Goal: Task Accomplishment & Management: Manage account settings

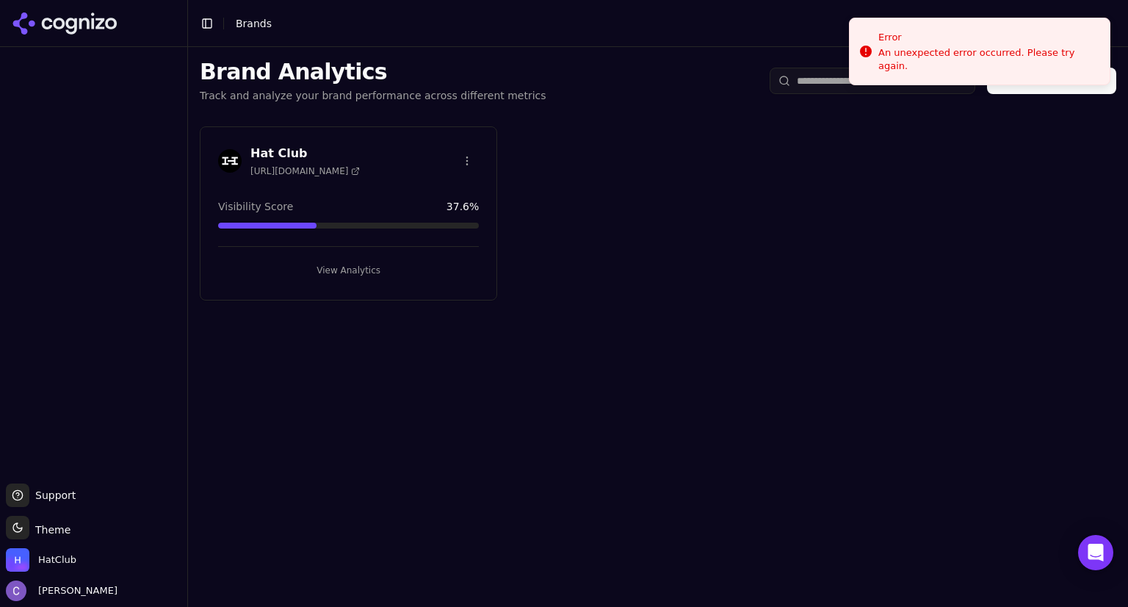
click at [416, 269] on button "View Analytics" at bounding box center [348, 269] width 261 height 23
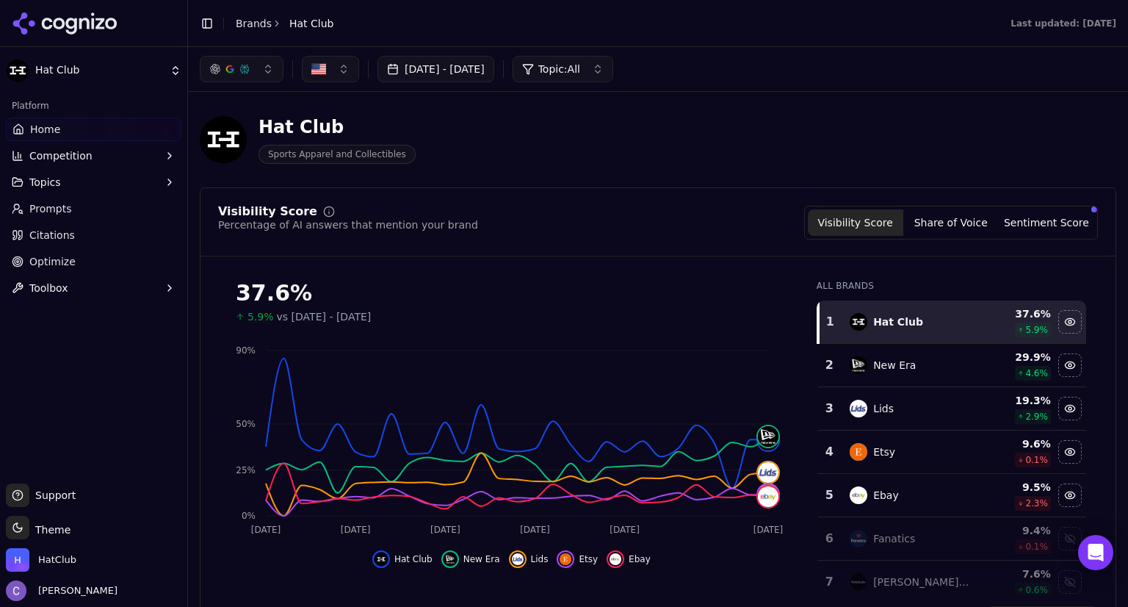
click at [82, 181] on button "Topics" at bounding box center [94, 181] width 176 height 23
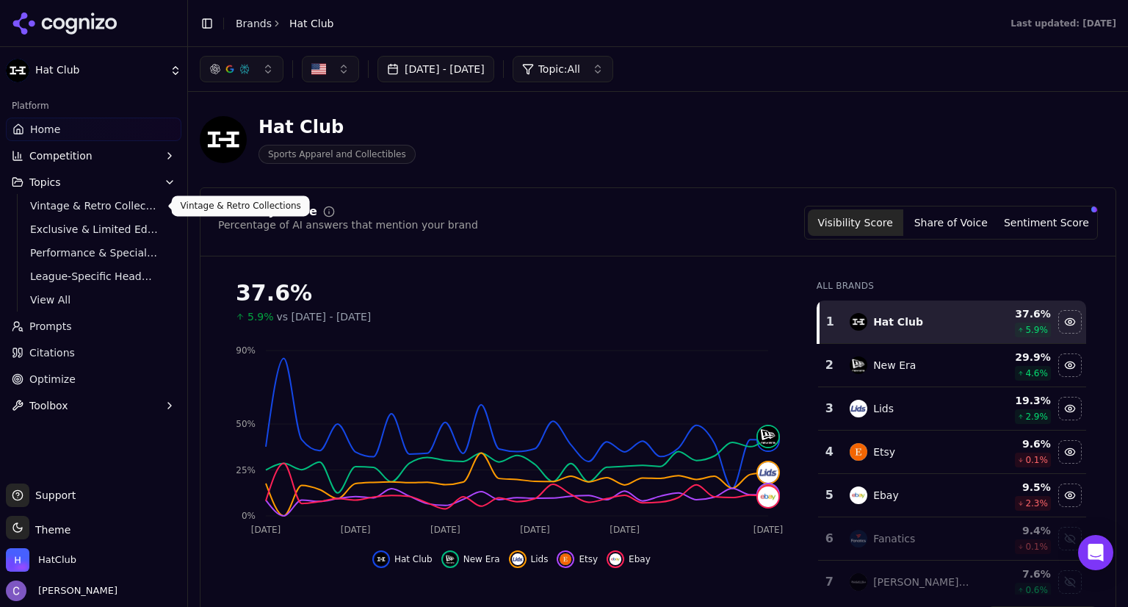
click at [70, 209] on span "Vintage & Retro Collections" at bounding box center [94, 205] width 128 height 15
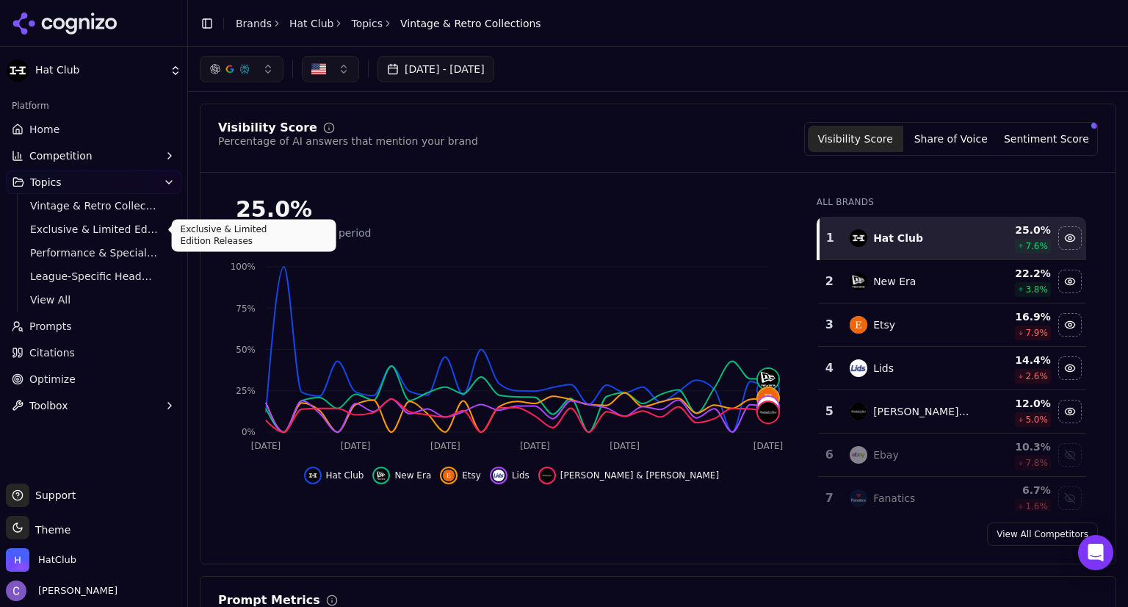
click at [85, 228] on span "Exclusive & Limited Edition Releases" at bounding box center [94, 229] width 128 height 15
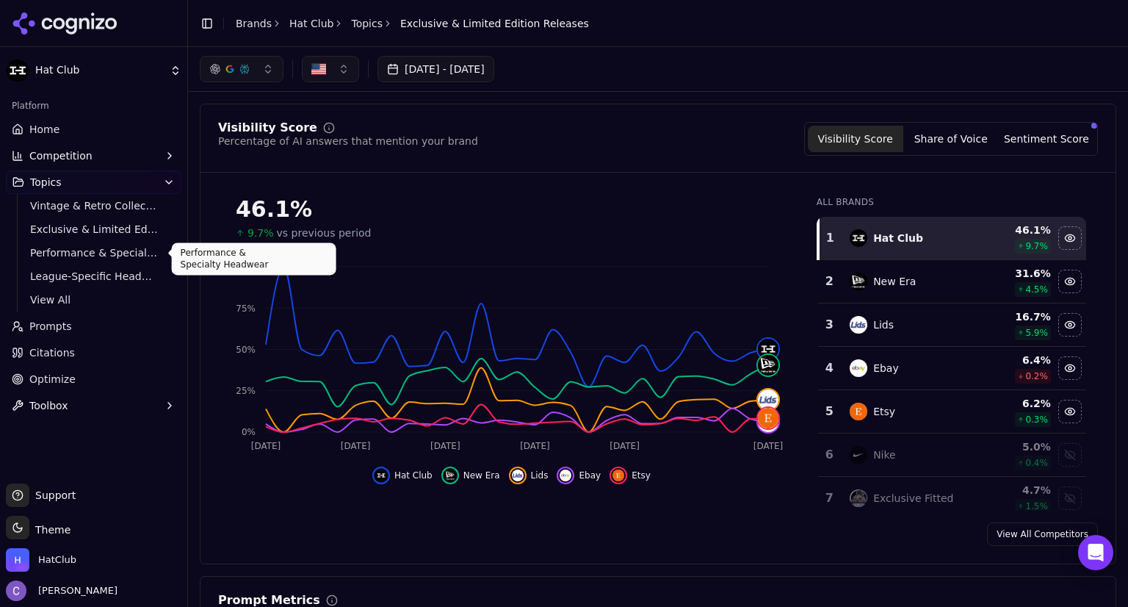
click at [46, 251] on span "Performance & Specialty Headwear" at bounding box center [94, 252] width 128 height 15
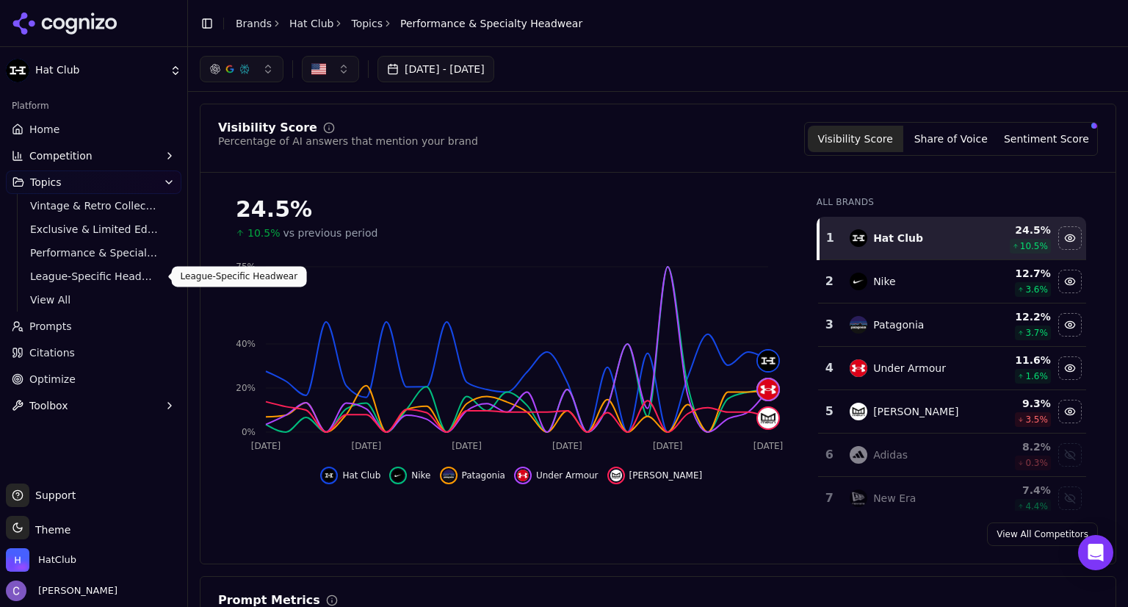
click at [79, 276] on span "League-Specific Headwear" at bounding box center [94, 276] width 128 height 15
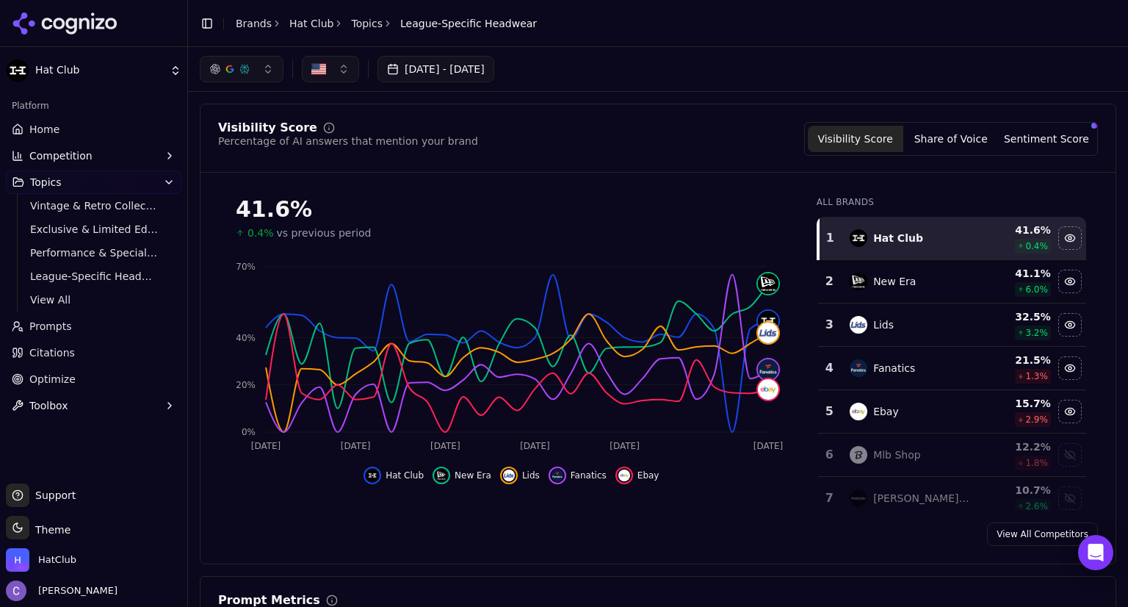
click at [63, 329] on span "Prompts" at bounding box center [50, 326] width 43 height 15
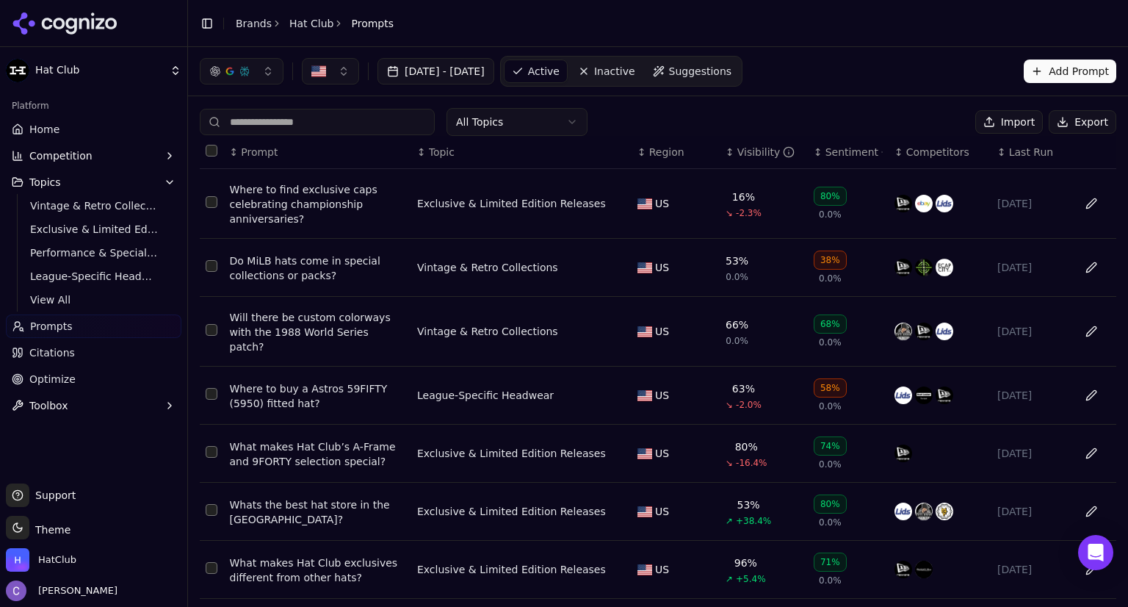
click at [303, 126] on input at bounding box center [317, 122] width 235 height 26
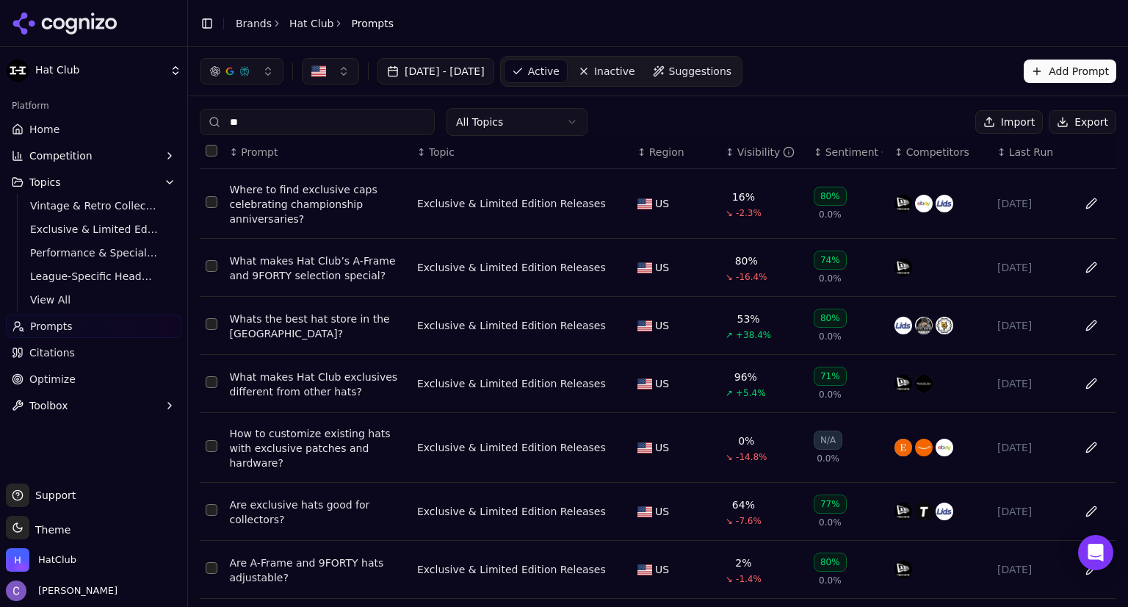
type input "*"
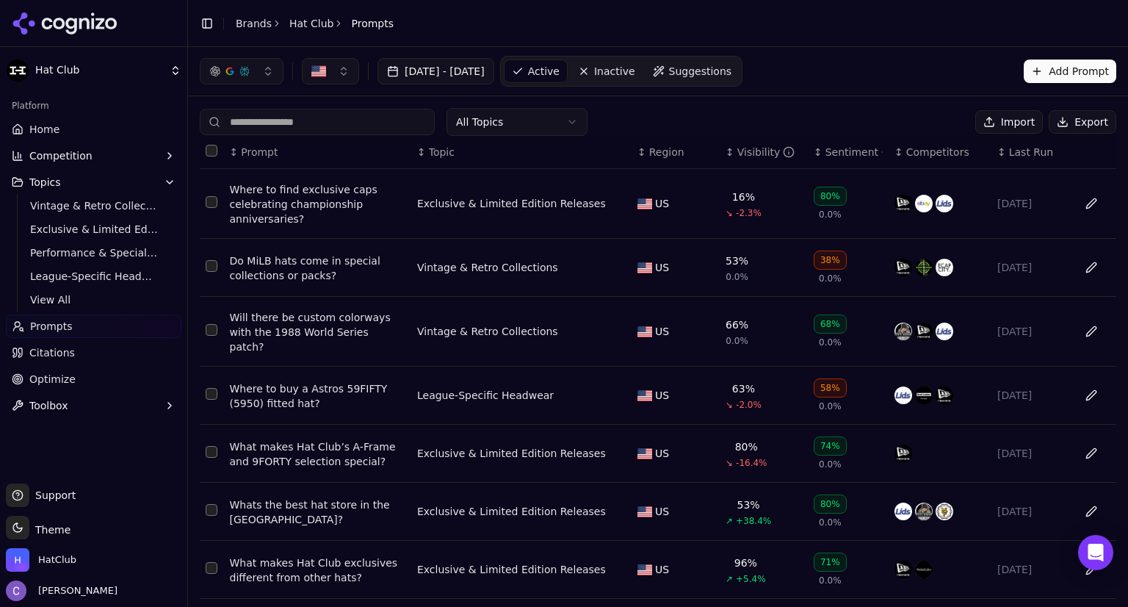
type input "*"
click at [499, 109] on html "Hat Club Platform Home Competition Topics Vintage & Retro Collections Exclusive…" at bounding box center [564, 303] width 1128 height 607
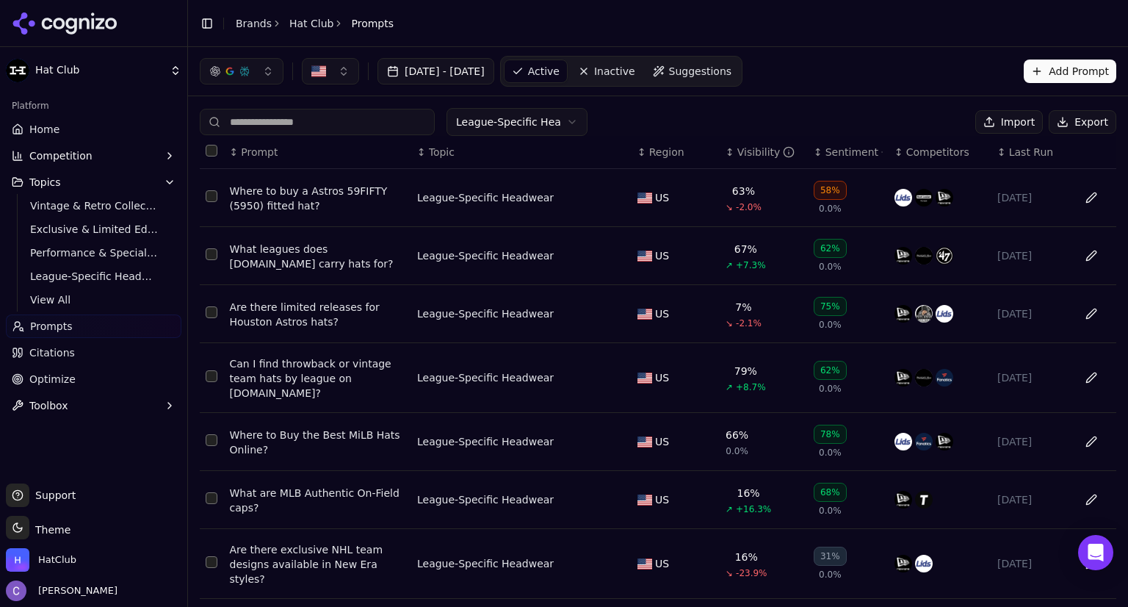
click at [723, 161] on th "↕ Visibility" at bounding box center [764, 152] width 88 height 33
click at [726, 157] on div "↕ Visibility" at bounding box center [764, 152] width 76 height 15
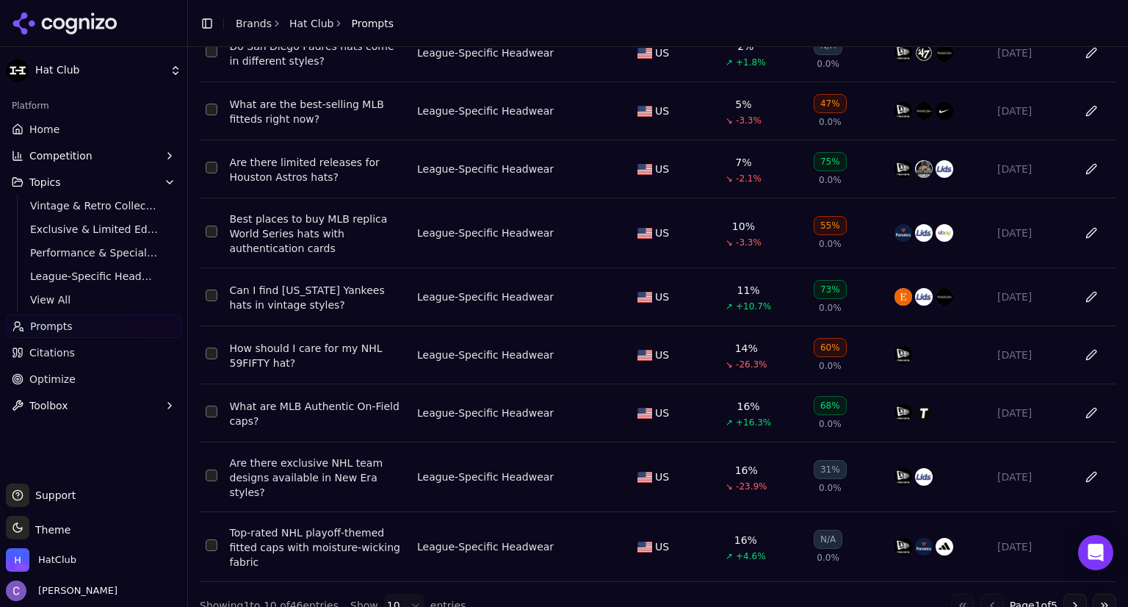
scroll to position [236, 0]
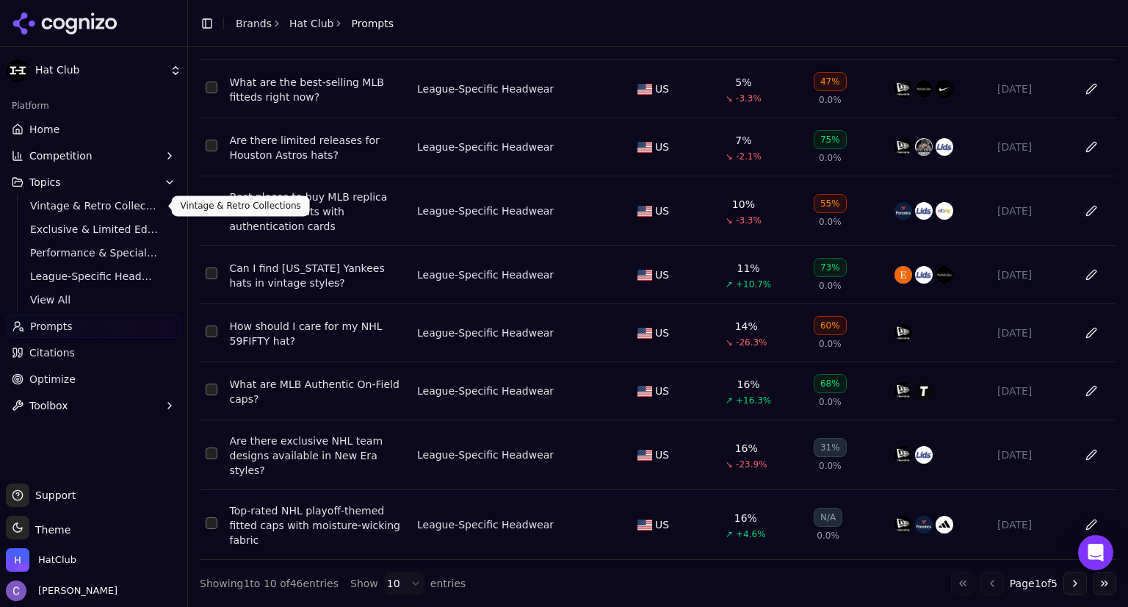
click at [83, 205] on span "Vintage & Retro Collections" at bounding box center [94, 205] width 128 height 15
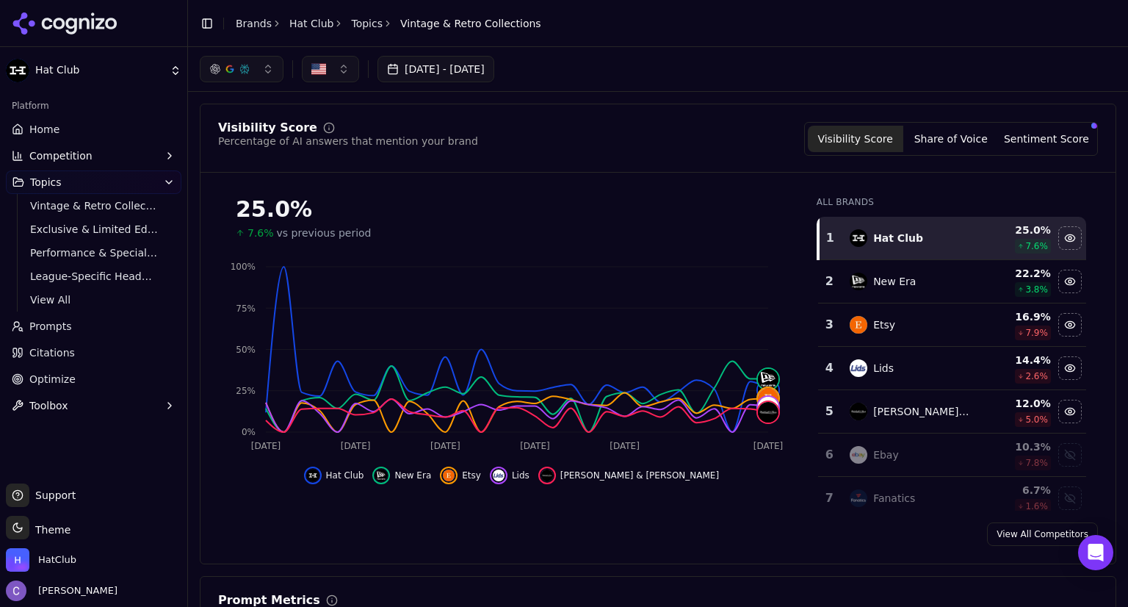
click at [81, 332] on link "Prompts" at bounding box center [94, 325] width 176 height 23
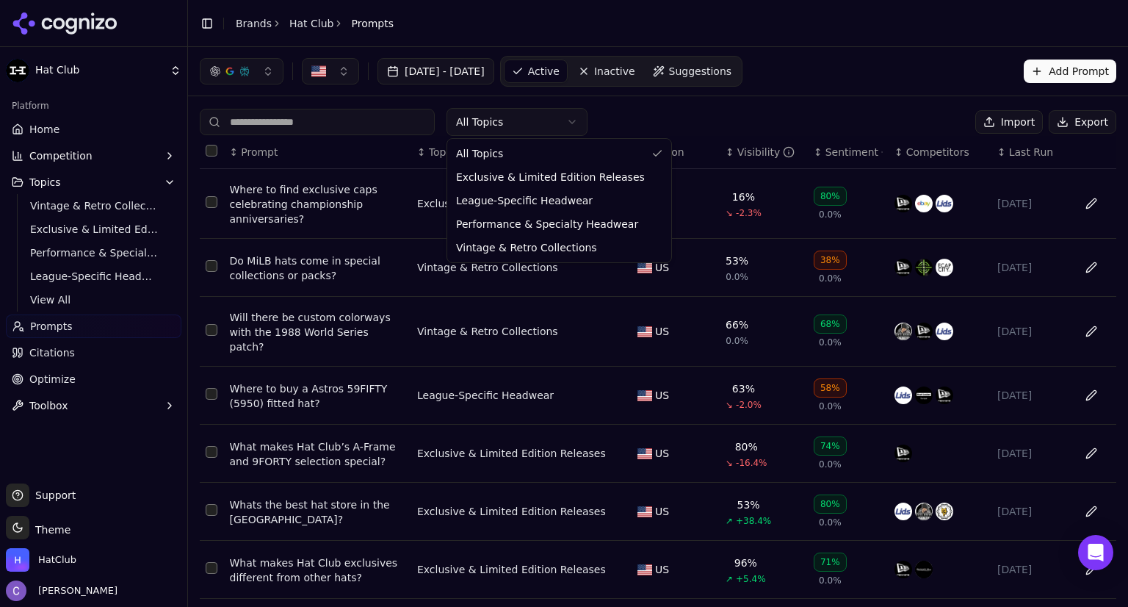
click at [523, 121] on html "Hat Club Platform Home Competition Topics Vintage & Retro Collections Exclusive…" at bounding box center [564, 303] width 1128 height 607
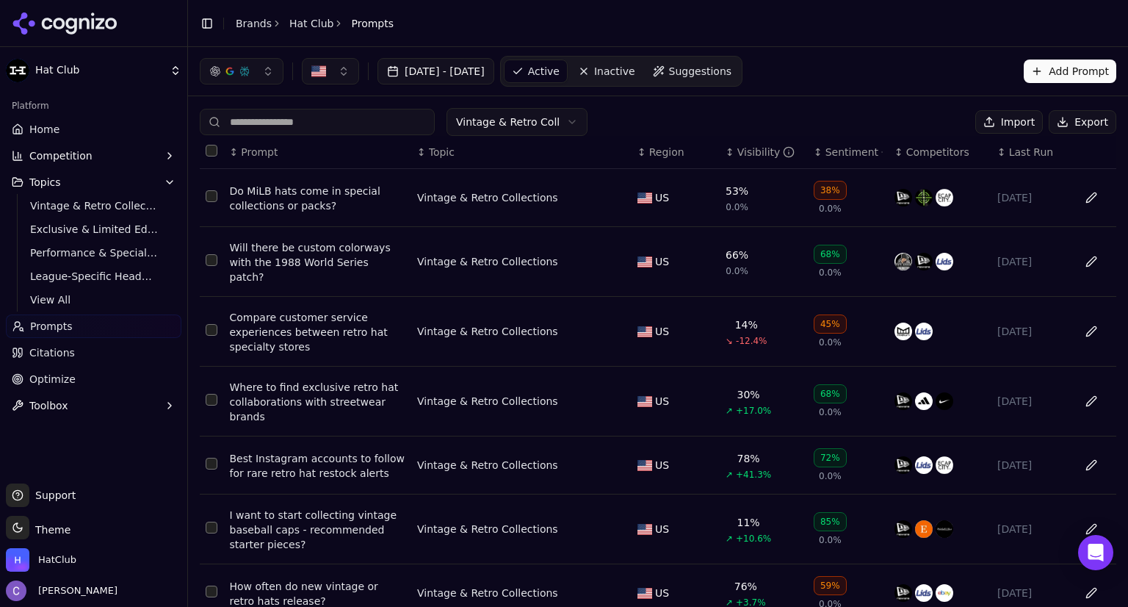
click at [720, 156] on th "↕ Visibility" at bounding box center [764, 152] width 88 height 33
click at [726, 156] on div "↕ Visibility" at bounding box center [764, 152] width 76 height 15
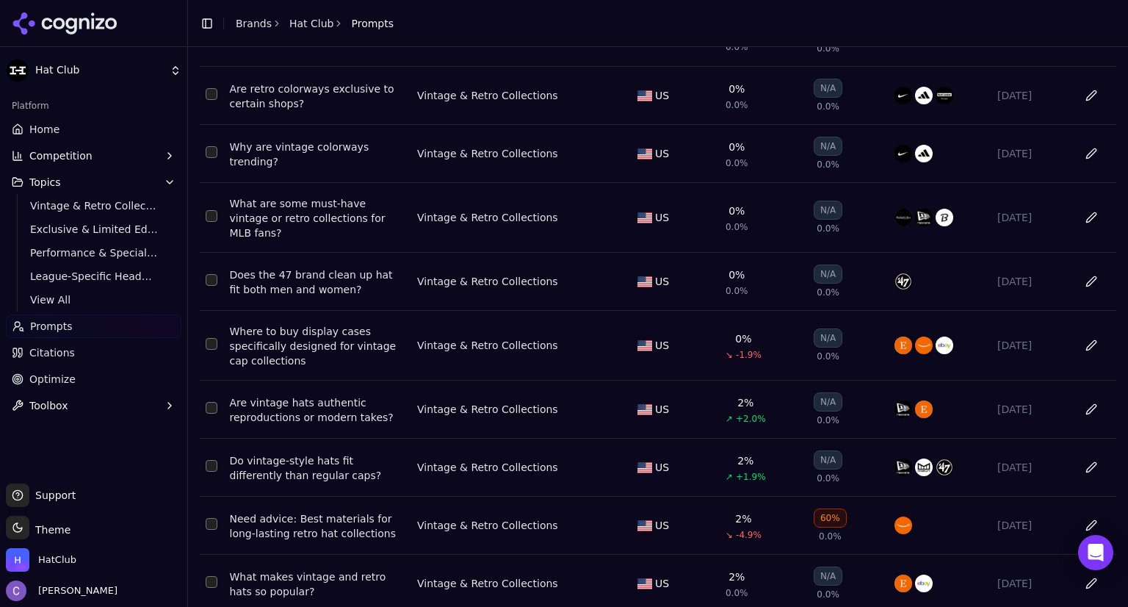
scroll to position [164, 0]
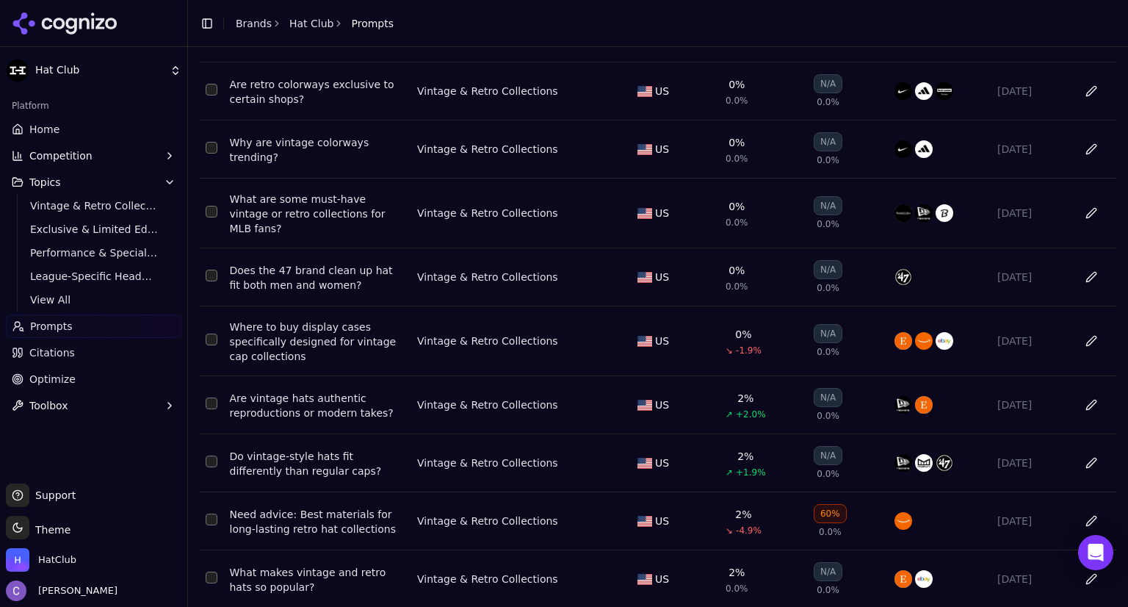
click at [214, 270] on button "Select row 42" at bounding box center [212, 276] width 12 height 12
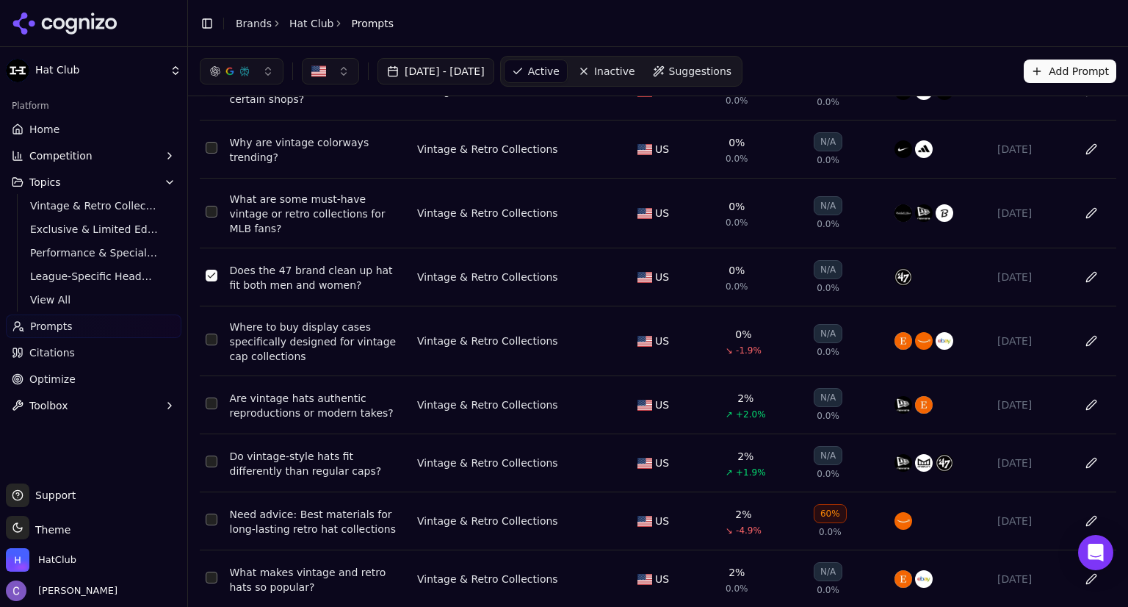
scroll to position [0, 0]
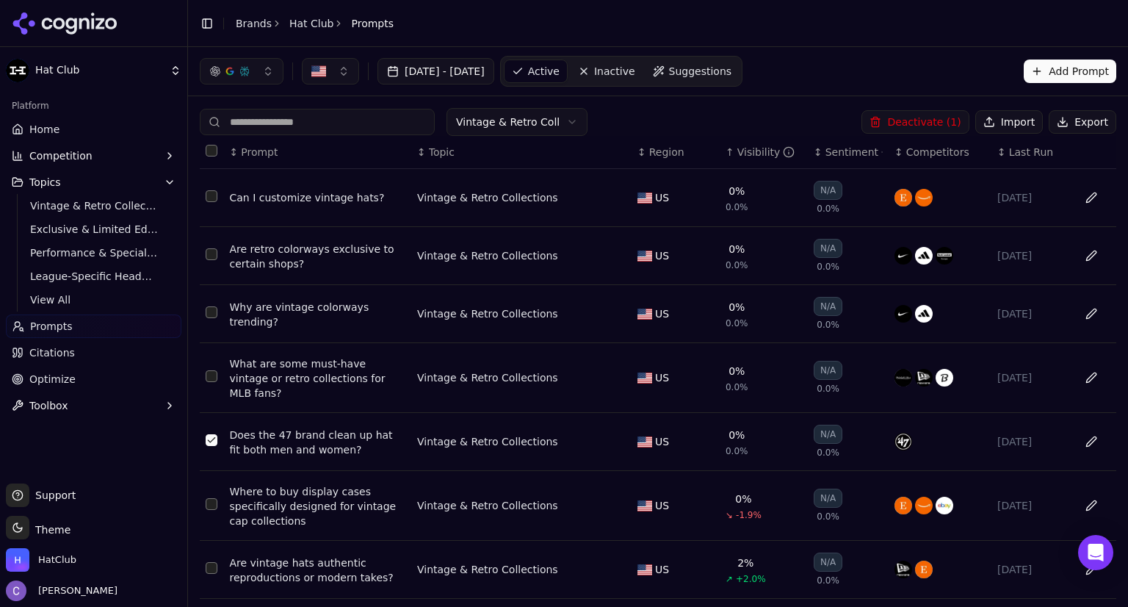
click at [927, 115] on button "Deactivate ( 1 )" at bounding box center [914, 121] width 107 height 23
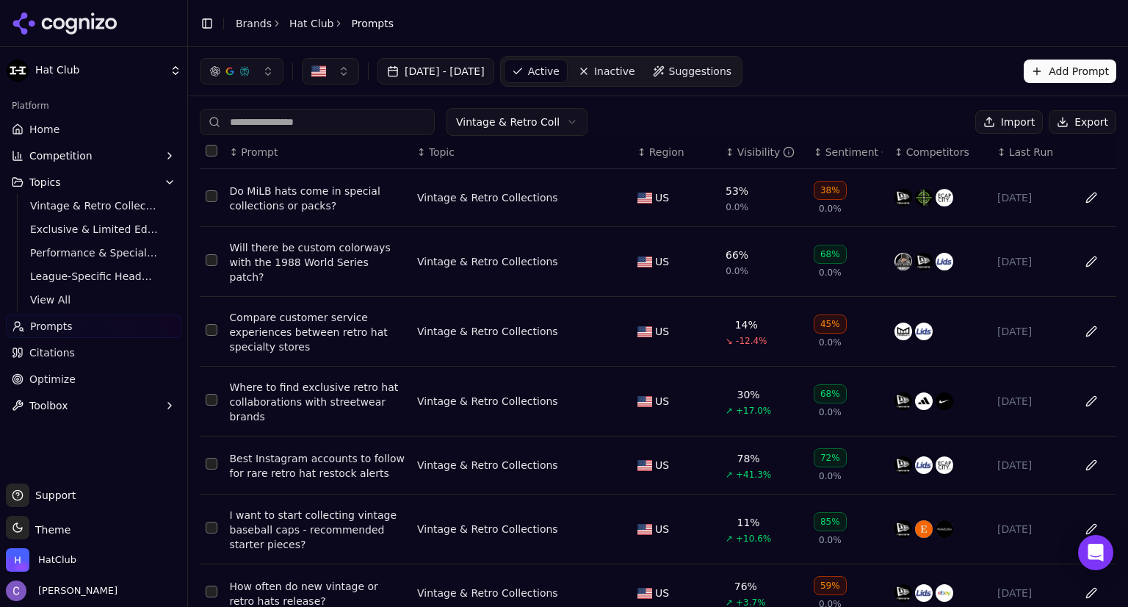
click at [726, 155] on div "↕ Visibility" at bounding box center [764, 152] width 76 height 15
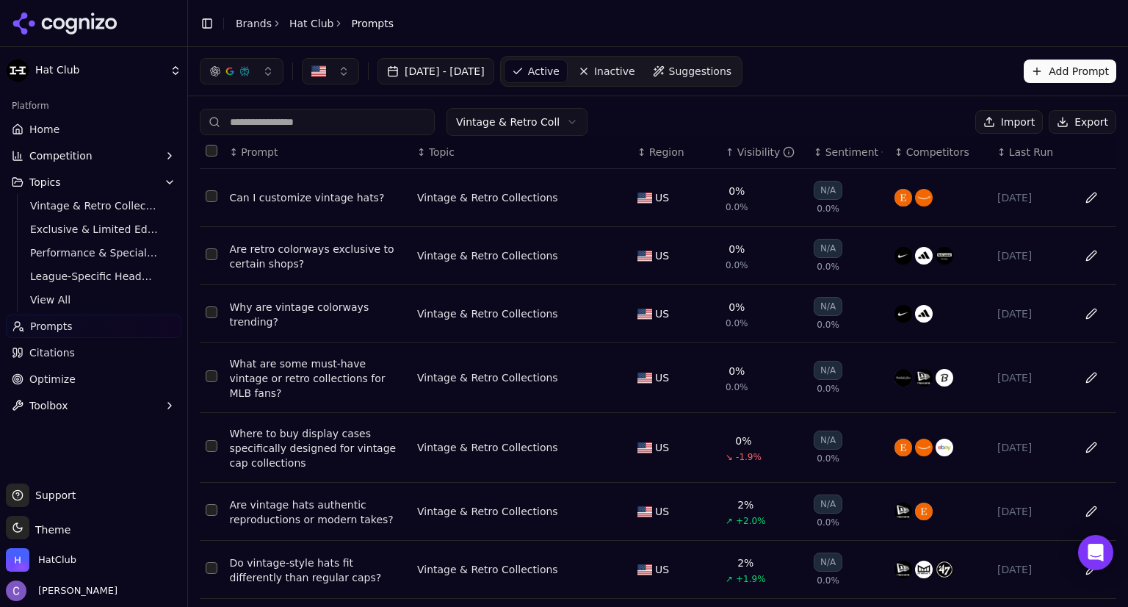
click at [93, 128] on link "Home" at bounding box center [94, 128] width 176 height 23
